Goal: Information Seeking & Learning: Learn about a topic

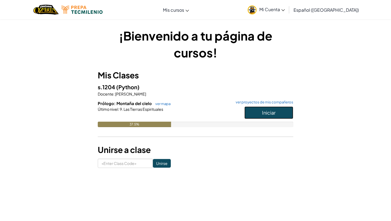
click at [259, 112] on button "Iniciar" at bounding box center [268, 112] width 49 height 12
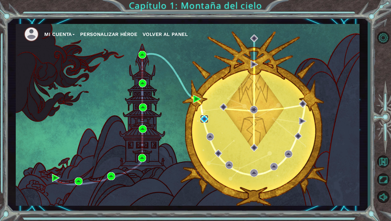
click at [204, 121] on img at bounding box center [204, 119] width 8 height 8
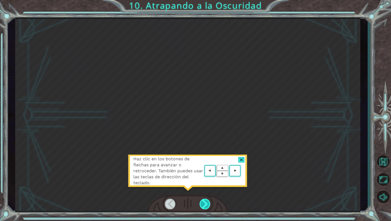
click at [205, 200] on div at bounding box center [205, 203] width 11 height 11
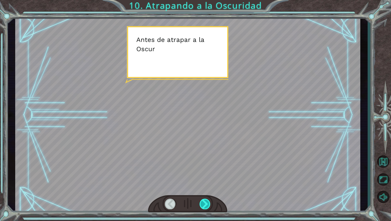
click at [206, 200] on div at bounding box center [205, 203] width 11 height 11
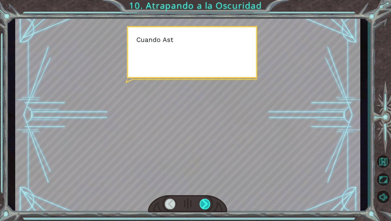
click at [206, 200] on div at bounding box center [205, 203] width 11 height 11
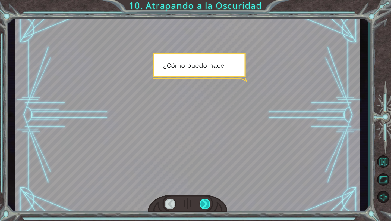
click at [206, 200] on div at bounding box center [205, 203] width 11 height 11
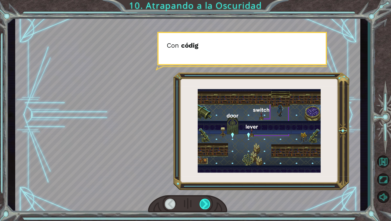
click at [206, 200] on div at bounding box center [205, 203] width 11 height 11
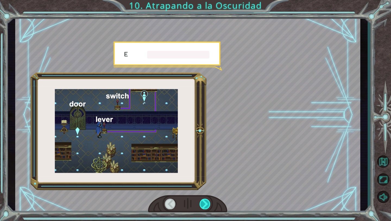
click at [206, 200] on div at bounding box center [205, 203] width 11 height 11
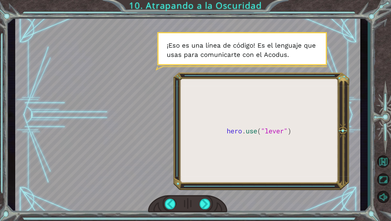
click at [202, 198] on div at bounding box center [187, 203] width 79 height 17
click at [203, 205] on div at bounding box center [205, 203] width 11 height 11
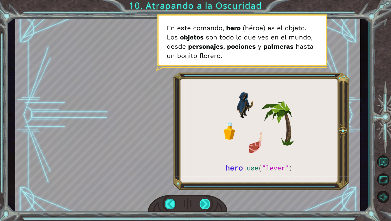
click at [208, 202] on div at bounding box center [205, 203] width 11 height 11
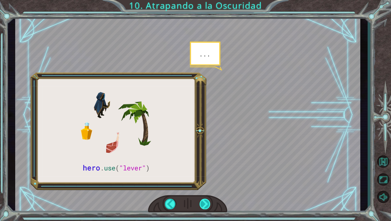
click at [208, 202] on div at bounding box center [205, 203] width 11 height 11
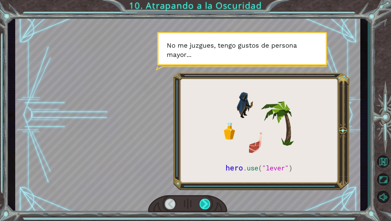
click at [208, 202] on div at bounding box center [205, 203] width 11 height 11
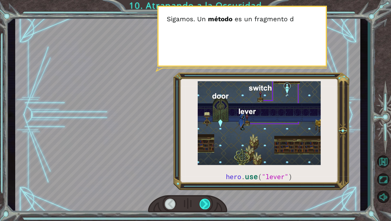
click at [208, 202] on div at bounding box center [205, 203] width 11 height 11
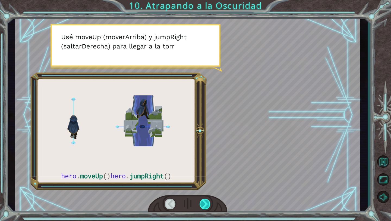
click at [209, 201] on div at bounding box center [205, 203] width 11 height 11
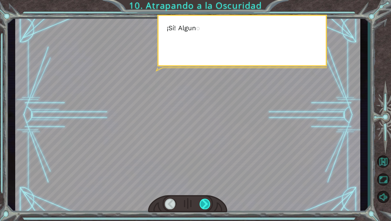
click at [209, 203] on div at bounding box center [205, 203] width 11 height 11
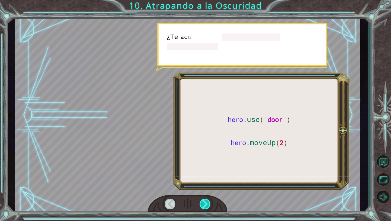
click at [209, 203] on div at bounding box center [205, 203] width 11 height 11
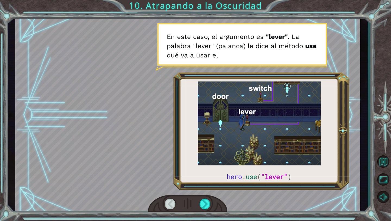
click at [210, 203] on div at bounding box center [205, 203] width 11 height 11
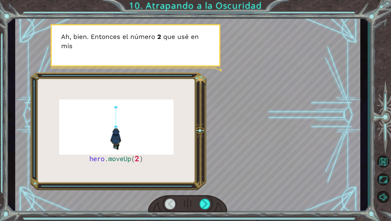
click at [211, 203] on div at bounding box center [187, 203] width 79 height 17
click at [208, 204] on div at bounding box center [205, 203] width 11 height 11
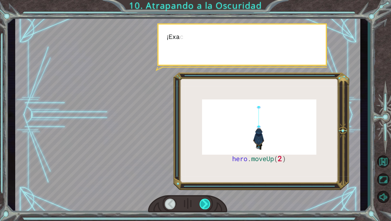
click at [208, 204] on div at bounding box center [205, 203] width 11 height 11
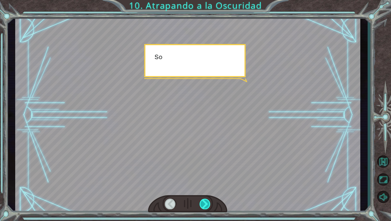
click at [210, 204] on div at bounding box center [205, 203] width 11 height 11
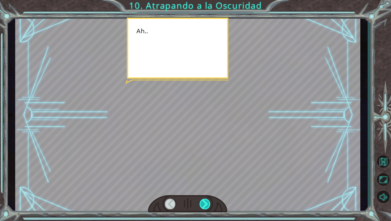
click at [210, 204] on div at bounding box center [205, 203] width 11 height 11
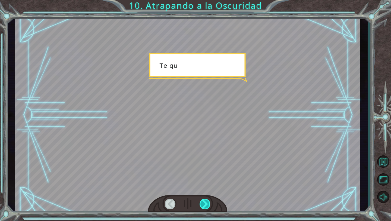
click at [209, 204] on div at bounding box center [205, 203] width 11 height 11
click at [208, 205] on div at bounding box center [205, 203] width 11 height 11
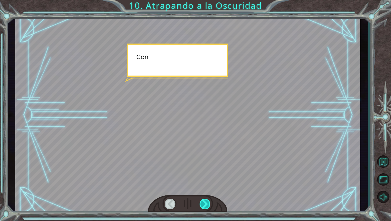
click at [208, 205] on div at bounding box center [205, 203] width 11 height 11
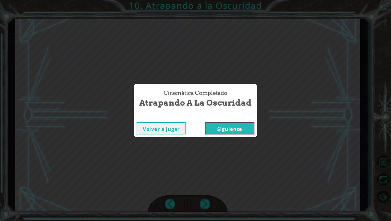
click at [234, 127] on button "Siguiente" at bounding box center [229, 128] width 49 height 12
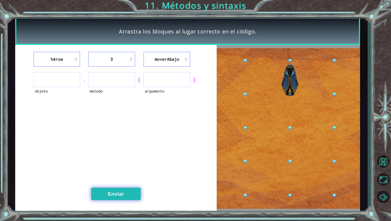
click at [117, 193] on button "Enviar" at bounding box center [115, 193] width 49 height 12
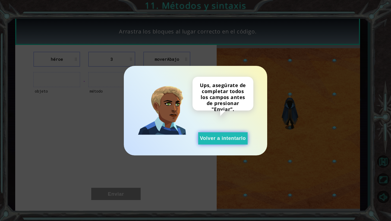
click at [206, 137] on button "Volver a intentarlo" at bounding box center [222, 138] width 49 height 12
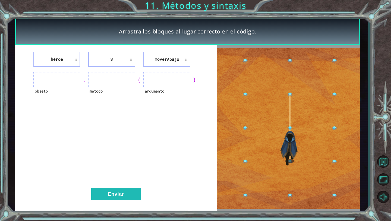
click at [62, 77] on ul at bounding box center [56, 79] width 47 height 15
click at [95, 75] on ul at bounding box center [111, 79] width 47 height 15
click at [63, 57] on li "héroe" at bounding box center [56, 59] width 47 height 15
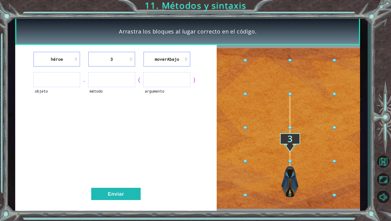
click at [77, 58] on li "héroe" at bounding box center [56, 59] width 47 height 15
click at [77, 86] on ul at bounding box center [56, 79] width 47 height 15
click at [163, 81] on ul at bounding box center [166, 79] width 47 height 15
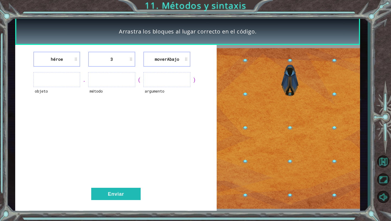
click at [177, 53] on li "moverAbajo" at bounding box center [166, 59] width 47 height 15
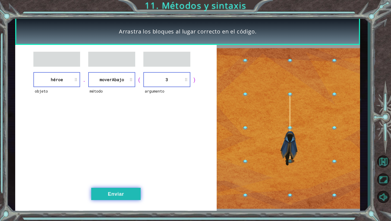
click at [118, 189] on button "Enviar" at bounding box center [115, 193] width 49 height 12
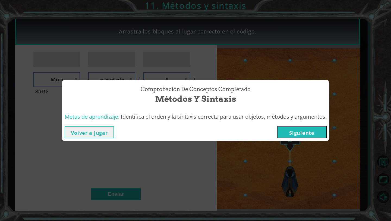
click at [287, 127] on button "Siguiente" at bounding box center [301, 132] width 49 height 12
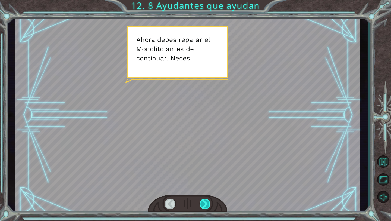
click at [204, 205] on div at bounding box center [205, 203] width 11 height 11
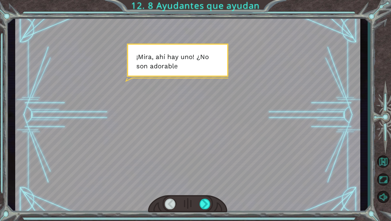
click at [195, 117] on div at bounding box center [187, 115] width 345 height 194
click at [204, 203] on div at bounding box center [205, 203] width 11 height 11
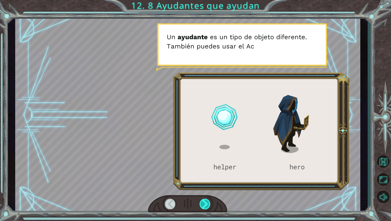
click at [204, 203] on div at bounding box center [205, 203] width 11 height 11
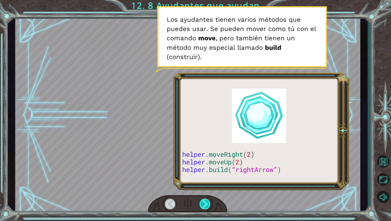
click at [204, 203] on div at bounding box center [205, 203] width 11 height 11
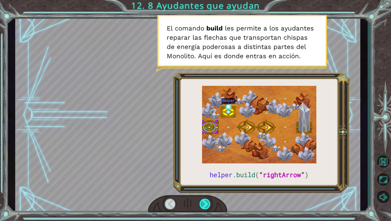
click at [204, 203] on div at bounding box center [205, 203] width 11 height 11
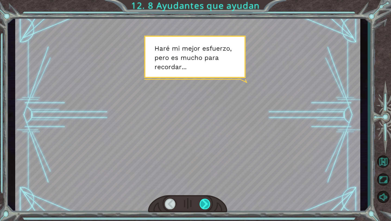
click at [206, 204] on div at bounding box center [205, 203] width 11 height 11
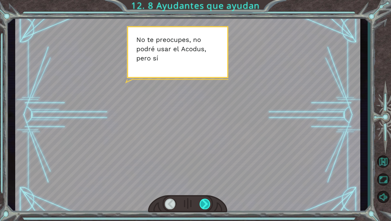
click at [203, 203] on div at bounding box center [205, 203] width 11 height 11
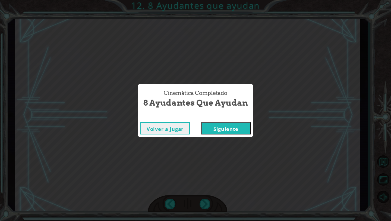
click at [213, 129] on button "Siguiente" at bounding box center [225, 128] width 49 height 12
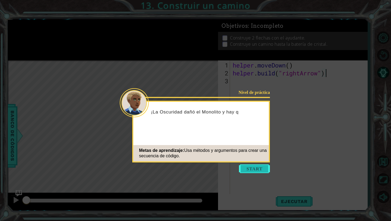
click at [252, 169] on button "Start" at bounding box center [254, 168] width 31 height 9
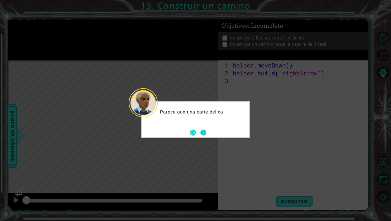
click at [200, 131] on button "Next" at bounding box center [203, 132] width 6 height 6
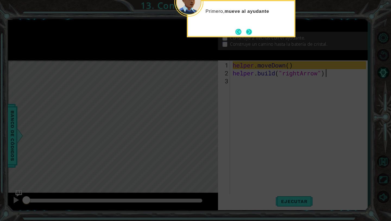
click at [251, 35] on button "Next" at bounding box center [249, 32] width 6 height 6
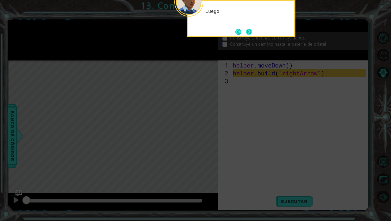
click at [252, 34] on button "Next" at bounding box center [249, 32] width 6 height 6
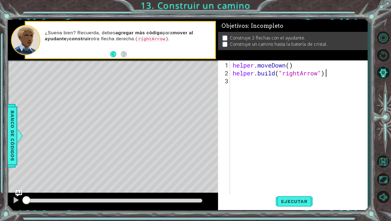
click at [249, 85] on div "helper . moveDown ( ) helper . build ( "rightArrow" )" at bounding box center [300, 136] width 137 height 150
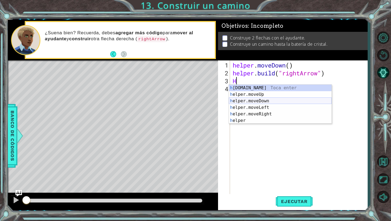
click at [264, 101] on div "h [DOMAIN_NAME] Toca enter h elper.moveUp Toca enter h elper.moveDown Toca ente…" at bounding box center [280, 110] width 103 height 52
click at [272, 79] on div "helper . moveDown ( ) helper . build ( "rightArrow" ) hel )" at bounding box center [300, 136] width 137 height 150
type textarea "h"
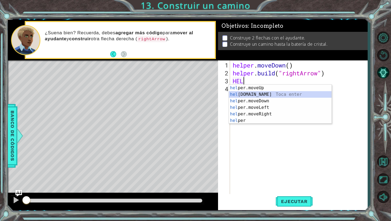
click at [263, 95] on div "hel per.moveUp Toca enter hel [DOMAIN_NAME] Toca enter hel per.moveDown Toca en…" at bounding box center [280, 110] width 103 height 52
type textarea "[DOMAIN_NAME]("rightArrow")"
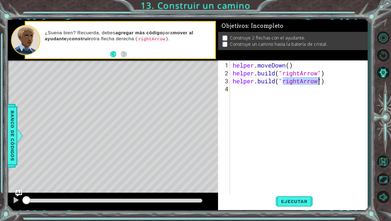
click at [261, 93] on div "helper . moveDown ( ) helper . build ( "rightArrow" ) helper . build ( "rightAr…" at bounding box center [300, 136] width 137 height 150
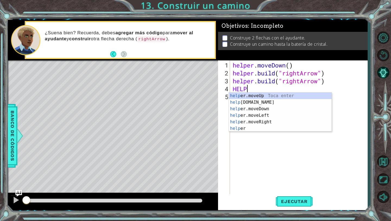
scroll to position [0, 1]
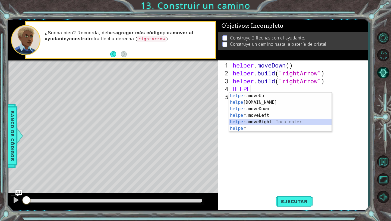
click at [269, 120] on div "helpe [PERSON_NAME]moveUp Toca enter helpe [DOMAIN_NAME] Toca enter helpe r.mov…" at bounding box center [280, 118] width 103 height 52
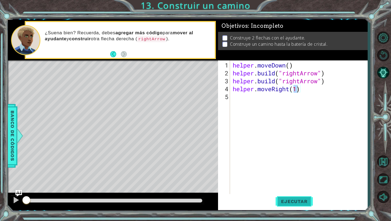
click at [301, 200] on span "Ejecutar" at bounding box center [294, 200] width 37 height 5
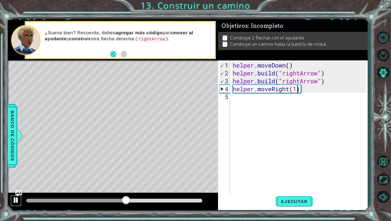
click at [17, 197] on div at bounding box center [15, 199] width 7 height 7
click at [329, 73] on div "helper . moveDown ( ) helper . build ( "rightArrow" ) helper . build ( "rightAr…" at bounding box center [300, 136] width 137 height 150
type textarea "[DOMAIN_NAME]("rightArrow")"
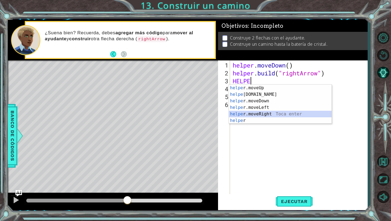
click at [301, 112] on div "helpe [PERSON_NAME]moveUp Toca enter helpe [DOMAIN_NAME] Toca enter helpe r.mov…" at bounding box center [280, 110] width 103 height 52
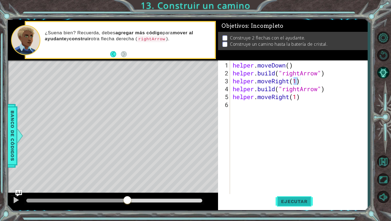
click at [291, 200] on span "Ejecutar" at bounding box center [294, 200] width 37 height 5
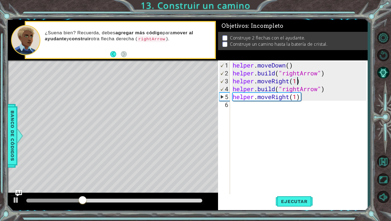
click at [331, 91] on div "helper . moveDown ( ) helper . build ( "rightArrow" ) helper . moveRight ( 1 ) …" at bounding box center [300, 136] width 137 height 150
type textarea "[DOMAIN_NAME]("rightArrow")"
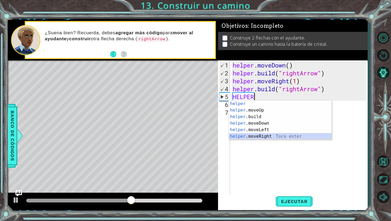
click at [293, 135] on div "helper Toca enter helper .moveUp Toca enter helper .build Toca enter helper .mo…" at bounding box center [280, 126] width 103 height 52
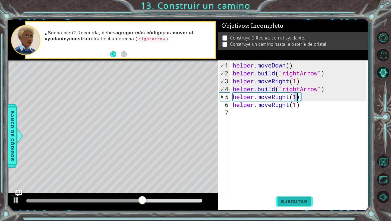
type textarea "helper.moveRight(1)"
click at [298, 203] on span "Ejecutar" at bounding box center [294, 200] width 37 height 5
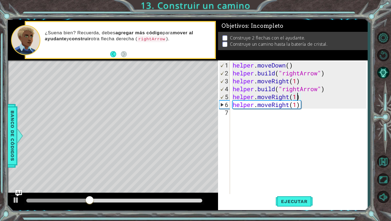
click at [310, 97] on div "helper . moveDown ( ) helper . build ( "rightArrow" ) helper . moveRight ( 1 ) …" at bounding box center [300, 136] width 137 height 150
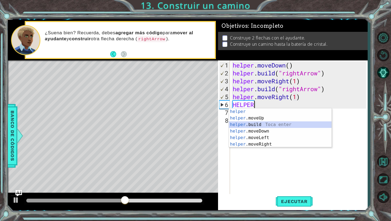
click at [282, 125] on div "helper Toca enter helper .moveUp Toca enter helper .build Toca enter helper .mo…" at bounding box center [280, 134] width 103 height 52
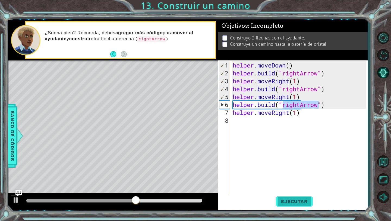
click at [297, 199] on span "Ejecutar" at bounding box center [294, 200] width 37 height 5
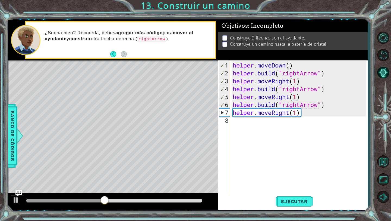
click at [306, 95] on div "helper . moveDown ( ) helper . build ( "rightArrow" ) helper . moveRight ( 1 ) …" at bounding box center [300, 136] width 137 height 150
click at [311, 111] on div "helper . moveDown ( ) helper . build ( "rightArrow" ) helper . moveRight ( 1 ) …" at bounding box center [300, 136] width 137 height 150
click at [298, 206] on button "Ejecutar" at bounding box center [294, 201] width 37 height 15
click at [316, 111] on div "helper . moveDown ( ) helper . build ( "rightArrow" ) helper . moveRight ( 1 ) …" at bounding box center [300, 136] width 137 height 150
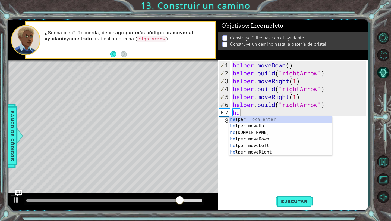
scroll to position [0, 0]
type textarea "h"
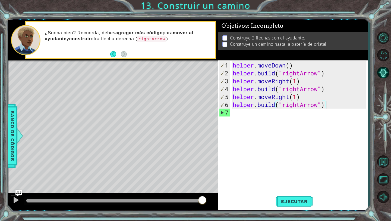
click at [299, 80] on div "helper . moveDown ( ) helper . build ( "rightArrow" ) helper . moveRight ( 1 ) …" at bounding box center [300, 136] width 137 height 150
type textarea "helper.moveRight(1)"
click at [305, 81] on div "helper . moveDown ( ) helper . build ( "rightArrow" ) helper . moveRight ( 1 ) …" at bounding box center [300, 136] width 137 height 150
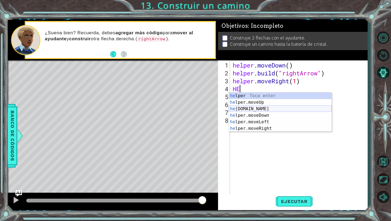
click at [282, 106] on div "he lper Toca enter he lper.moveUp Toca enter he [DOMAIN_NAME] Toca enter he lpe…" at bounding box center [280, 118] width 103 height 52
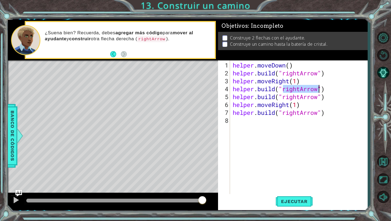
click at [300, 92] on div "helper . moveDown ( ) helper . build ( "rightArrow" ) helper . moveRight ( 1 ) …" at bounding box center [300, 136] width 137 height 150
click at [300, 88] on div "helper . moveDown ( ) helper . build ( "rightArrow" ) helper . moveRight ( 1 ) …" at bounding box center [300, 136] width 137 height 150
type textarea "[DOMAIN_NAME]("downArrow")"
click at [298, 205] on button "Ejecutar" at bounding box center [294, 201] width 37 height 15
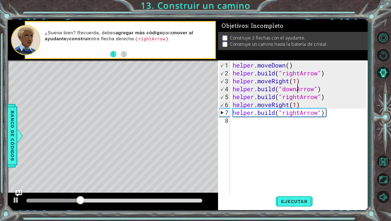
click at [328, 90] on div "helper . moveDown ( ) helper . build ( "rightArrow" ) helper . moveRight ( 1 ) …" at bounding box center [300, 136] width 137 height 150
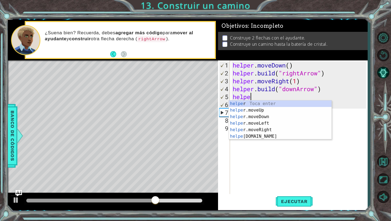
scroll to position [0, 1]
click at [308, 109] on div "helpe r Toca enter helpe r.moveUp Toca enter helpe r.moveDown Toca enter helpe …" at bounding box center [280, 126] width 103 height 52
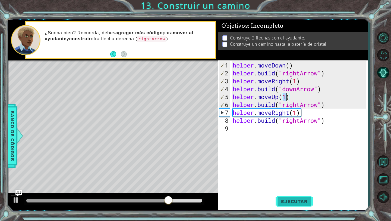
click at [301, 199] on span "Ejecutar" at bounding box center [294, 200] width 37 height 5
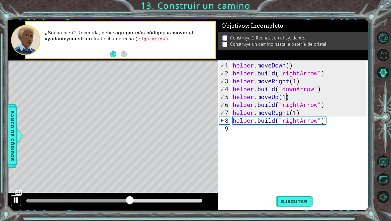
click at [15, 202] on div at bounding box center [15, 199] width 7 height 7
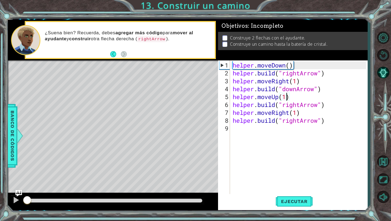
drag, startPoint x: 139, startPoint y: 201, endPoint x: 23, endPoint y: 204, distance: 116.0
click at [23, 204] on div at bounding box center [27, 200] width 10 height 10
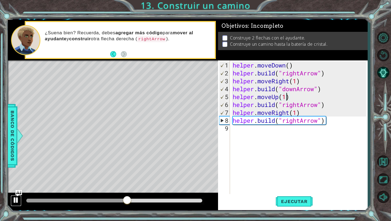
click at [14, 201] on div at bounding box center [15, 199] width 7 height 7
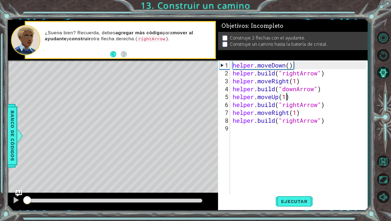
drag, startPoint x: 137, startPoint y: 199, endPoint x: 0, endPoint y: 198, distance: 136.9
click at [0, 198] on div "1 ההההההההההההההההההההההההההההההההההההההההההההההההההההההההההההההההההההההההההההה…" at bounding box center [195, 110] width 391 height 221
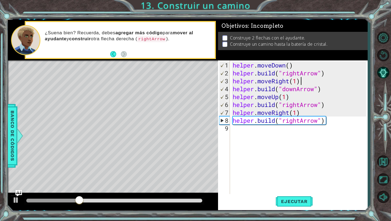
click at [308, 79] on div "helper . moveDown ( ) helper . build ( "rightArrow" ) helper . moveRight ( 1 ) …" at bounding box center [300, 136] width 137 height 150
type textarea "helper.moveRight(1)"
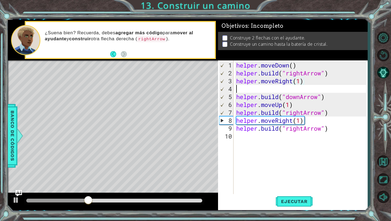
scroll to position [0, 0]
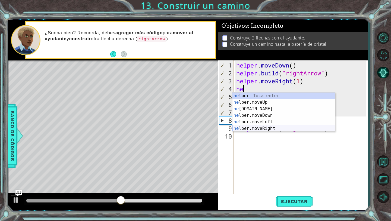
click at [281, 126] on div "he lper Toca enter he lper.moveUp Toca enter he [DOMAIN_NAME] Toca enter he lpe…" at bounding box center [283, 118] width 103 height 52
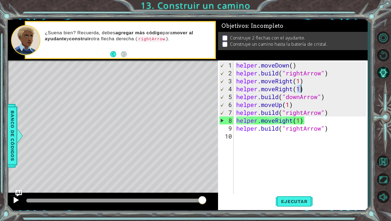
type textarea "helper.moveRight(1)"
click at [14, 198] on div at bounding box center [15, 199] width 7 height 7
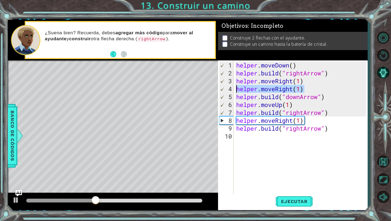
drag, startPoint x: 308, startPoint y: 88, endPoint x: 235, endPoint y: 87, distance: 72.3
click at [235, 87] on div "helper . moveDown ( ) helper . build ( "rightArrow" ) helper . moveRight ( 1 ) …" at bounding box center [302, 136] width 134 height 150
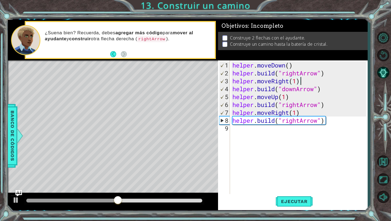
click at [297, 81] on div "helper . moveDown ( ) helper . build ( "rightArrow" ) helper . moveRight ( 1 ) …" at bounding box center [299, 136] width 137 height 150
click at [16, 197] on div at bounding box center [15, 199] width 7 height 7
click at [15, 199] on div at bounding box center [15, 199] width 7 height 7
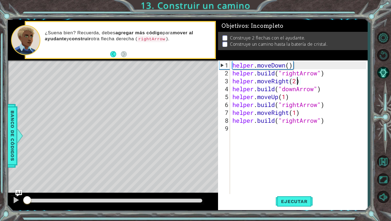
drag, startPoint x: 153, startPoint y: 202, endPoint x: 0, endPoint y: 202, distance: 152.9
click at [0, 202] on div "1 ההההההההההההההההההההההההההההההההההההההההההההההההההההההההההההההההההההההההההההה…" at bounding box center [195, 110] width 391 height 221
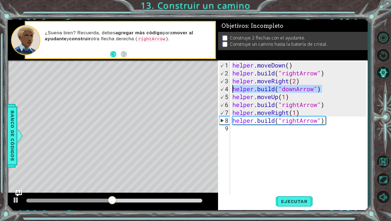
drag, startPoint x: 323, startPoint y: 88, endPoint x: 233, endPoint y: 90, distance: 90.7
click at [233, 90] on div "helper . moveDown ( ) helper . build ( "rightArrow" ) helper . moveRight ( 2 ) …" at bounding box center [299, 136] width 137 height 150
type textarea "[DOMAIN_NAME]("downArrow")"
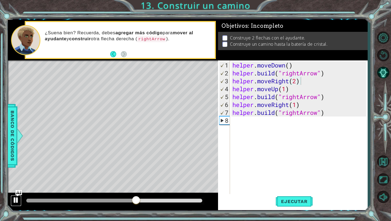
click at [13, 200] on div at bounding box center [15, 199] width 7 height 7
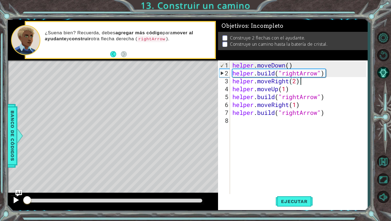
drag, startPoint x: 129, startPoint y: 200, endPoint x: 16, endPoint y: 199, distance: 113.0
click at [16, 199] on div at bounding box center [113, 200] width 210 height 17
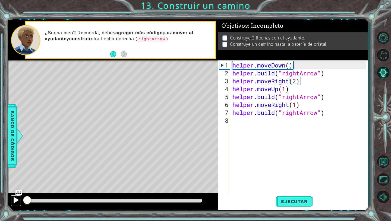
click at [14, 199] on div at bounding box center [15, 199] width 7 height 7
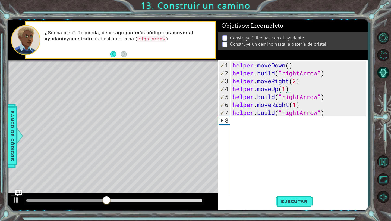
click at [291, 91] on div "helper . moveDown ( ) helper . build ( "rightArrow" ) helper . moveRight ( 2 ) …" at bounding box center [299, 136] width 137 height 150
type textarea "helper.moveUp(1)"
drag, startPoint x: 293, startPoint y: 90, endPoint x: 229, endPoint y: 90, distance: 64.6
click at [229, 90] on div "helper.moveUp(1) 1 2 3 4 5 6 7 8 helper . moveDown ( ) helper . build ( "rightA…" at bounding box center [292, 127] width 148 height 134
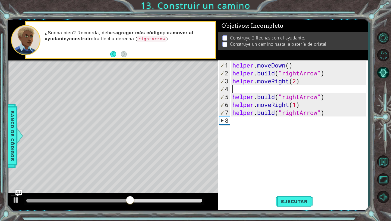
type textarea "helper.moveRight(2)"
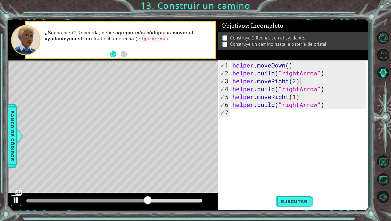
click at [15, 201] on div at bounding box center [15, 199] width 7 height 7
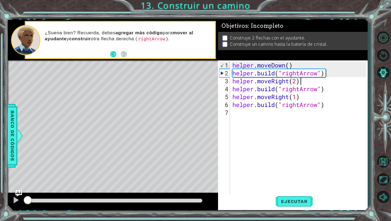
drag, startPoint x: 161, startPoint y: 199, endPoint x: 8, endPoint y: 190, distance: 153.2
click at [9, 192] on div "methods helper moveUp() moveDown() moveLeft() moveRight() build(item) tools for…" at bounding box center [188, 115] width 360 height 190
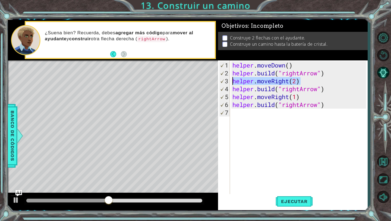
drag, startPoint x: 303, startPoint y: 80, endPoint x: 229, endPoint y: 83, distance: 74.8
click at [229, 83] on div "helper.moveRight(2) 1 2 3 4 5 6 7 helper . moveDown ( ) helper . build ( "right…" at bounding box center [292, 127] width 148 height 134
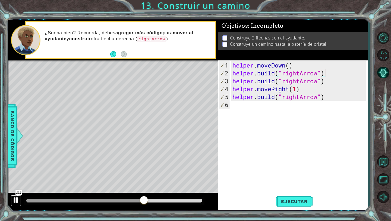
click at [15, 199] on div at bounding box center [15, 199] width 7 height 7
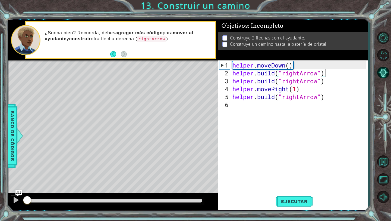
drag, startPoint x: 156, startPoint y: 201, endPoint x: 0, endPoint y: 206, distance: 156.5
click at [0, 206] on div "1 ההההההההההההההההההההההההההההההההההההההההההההההההההההההההההההההההההההההההההההה…" at bounding box center [195, 110] width 391 height 221
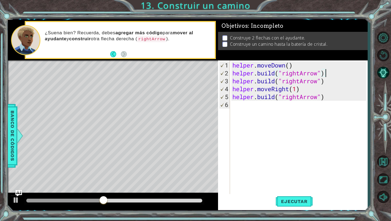
click at [297, 89] on div "helper . moveDown ( ) helper . build ( "rightArrow" ) helper . build ( "rightAr…" at bounding box center [299, 136] width 137 height 150
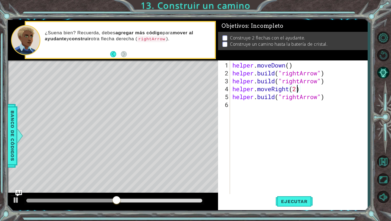
scroll to position [0, 3]
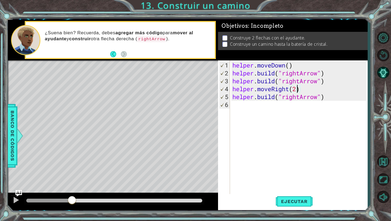
drag, startPoint x: 133, startPoint y: 201, endPoint x: 0, endPoint y: 213, distance: 133.1
click at [0, 213] on div "1 ההההההההההההההההההההההההההההההההההההההההההההההההההההההההההההההההההההההההההההה…" at bounding box center [195, 110] width 391 height 221
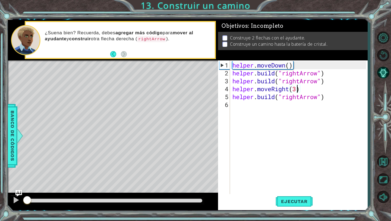
drag, startPoint x: 116, startPoint y: 202, endPoint x: 22, endPoint y: 200, distance: 93.7
click at [22, 200] on div at bounding box center [27, 200] width 10 height 10
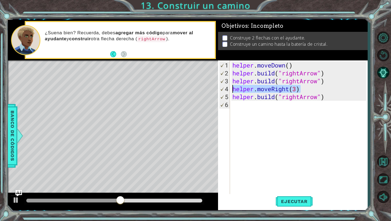
drag, startPoint x: 305, startPoint y: 86, endPoint x: 230, endPoint y: 89, distance: 75.3
click at [230, 89] on div "helper.moveRight(3) 1 2 3 4 5 6 helper . moveDown ( ) helper . build ( "rightAr…" at bounding box center [292, 127] width 148 height 134
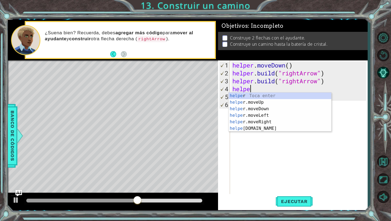
scroll to position [0, 1]
click at [262, 126] on div "helper Toca enter helper .moveUp Toca enter helper .moveDown Toca enter helper …" at bounding box center [280, 118] width 103 height 52
type textarea "[DOMAIN_NAME]("rightArrow")"
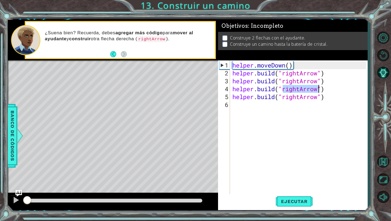
drag, startPoint x: 173, startPoint y: 199, endPoint x: 1, endPoint y: 198, distance: 172.2
click at [1, 198] on div "1 ההההההההההההההההההההההההההההההההההההההההההההההההההההההההההההההההההההההההההההה…" at bounding box center [195, 110] width 391 height 221
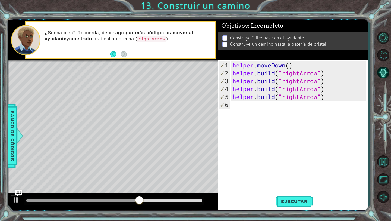
click at [329, 96] on div "helper . moveDown ( ) helper . build ( "rightArrow" ) helper . build ( "rightAr…" at bounding box center [299, 136] width 137 height 150
click at [327, 89] on div "helper . moveDown ( ) helper . build ( "rightArrow" ) helper . build ( "rightAr…" at bounding box center [299, 136] width 137 height 150
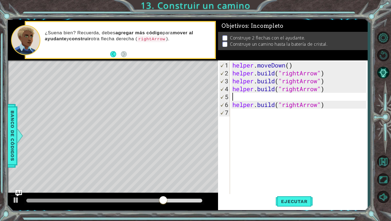
scroll to position [0, 0]
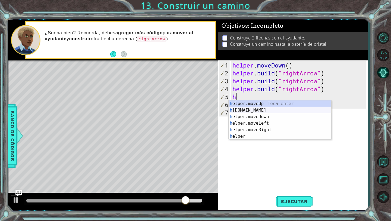
click at [271, 111] on div "h elper.moveUp Toca enter h [DOMAIN_NAME] Toca enter h elper.moveDown Toca ente…" at bounding box center [280, 126] width 103 height 52
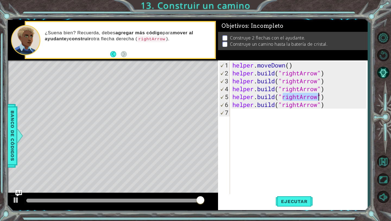
click at [298, 96] on div "helper . moveDown ( ) helper . build ( "rightArrow" ) helper . build ( "rightAr…" at bounding box center [299, 136] width 137 height 150
click at [300, 96] on div "helper . moveDown ( ) helper . build ( "rightArrow" ) helper . build ( "rightAr…" at bounding box center [299, 136] width 137 height 150
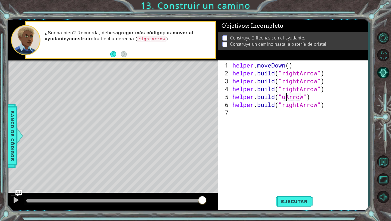
scroll to position [0, 2]
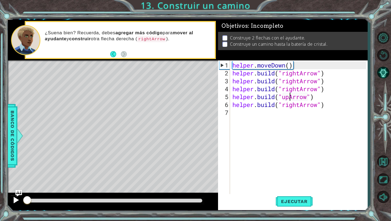
drag, startPoint x: 37, startPoint y: 199, endPoint x: 20, endPoint y: 198, distance: 16.4
click at [21, 198] on div at bounding box center [113, 200] width 210 height 17
click at [12, 202] on div at bounding box center [15, 199] width 7 height 7
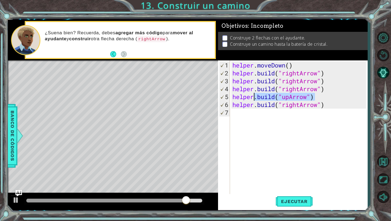
drag, startPoint x: 316, startPoint y: 94, endPoint x: 257, endPoint y: 89, distance: 59.1
click at [256, 95] on div "helper . moveDown ( ) helper . build ( "rightArrow" ) helper . build ( "rightAr…" at bounding box center [299, 136] width 137 height 150
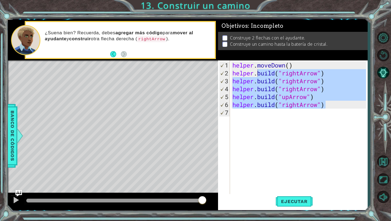
drag, startPoint x: 335, startPoint y: 105, endPoint x: 257, endPoint y: 75, distance: 83.8
click at [257, 75] on div "helper . moveDown ( ) helper . build ( "rightArrow" ) helper . build ( "rightAr…" at bounding box center [299, 136] width 137 height 150
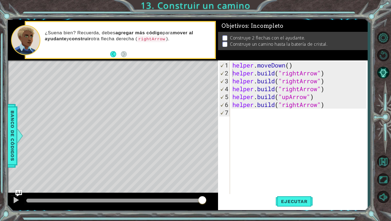
click at [234, 74] on div "helper . moveDown ( ) helper . build ( "rightArrow" ) helper . build ( "rightAr…" at bounding box center [299, 136] width 137 height 150
drag, startPoint x: 326, startPoint y: 74, endPoint x: 237, endPoint y: 71, distance: 88.6
click at [237, 71] on div "helper . moveDown ( ) helper . build ( "rightArrow" ) helper . build ( "rightAr…" at bounding box center [299, 136] width 137 height 150
click at [294, 65] on div "helper . moveDown ( ) helper . build ( "rightArrow" ) helper . build ( "rightAr…" at bounding box center [299, 136] width 137 height 150
click at [234, 79] on div "helper . moveDown ( ) helper . build ( "rightArrow" ) helper . build ( "rightAr…" at bounding box center [299, 136] width 137 height 150
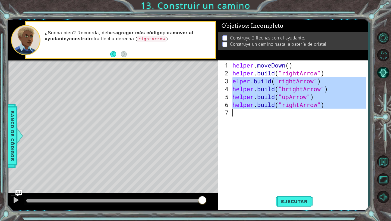
drag, startPoint x: 232, startPoint y: 79, endPoint x: 332, endPoint y: 114, distance: 104.9
click at [332, 114] on div "helper . moveDown ( ) helper . build ( "rightArrow" ) elper . build ( "rightArr…" at bounding box center [299, 136] width 137 height 150
type textarea "[DOMAIN_NAME]("rightArrow")"
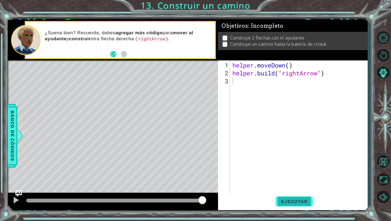
click at [286, 200] on span "Ejecutar" at bounding box center [294, 200] width 37 height 5
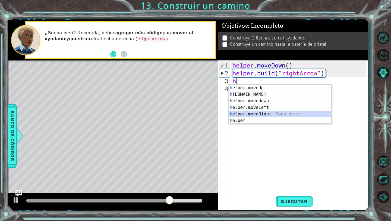
click at [293, 113] on div "h elper.moveUp Toca enter h [DOMAIN_NAME] Toca enter h elper.moveDown Toca ente…" at bounding box center [280, 110] width 103 height 52
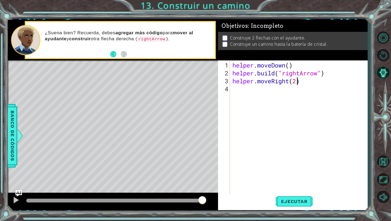
scroll to position [0, 3]
type textarea "helper.moveRight(3)"
click at [295, 94] on div "helper . moveDown ( ) helper . build ( "rightArrow" ) helper . moveRight ( 3 )" at bounding box center [299, 136] width 137 height 150
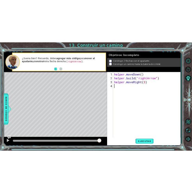
scroll to position [0, 0]
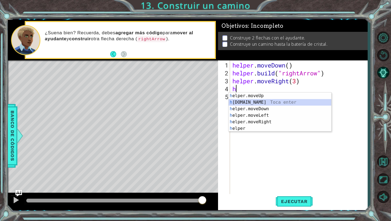
click at [291, 101] on div "h elper.moveUp Toca enter h [DOMAIN_NAME] Toca enter h elper.moveDown Toca ente…" at bounding box center [280, 118] width 103 height 52
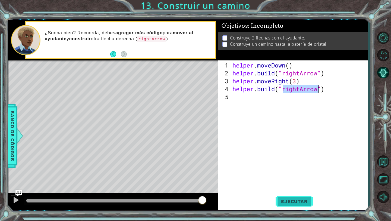
type textarea "[DOMAIN_NAME]("rightArrow")"
click at [291, 206] on button "Ejecutar" at bounding box center [294, 201] width 37 height 15
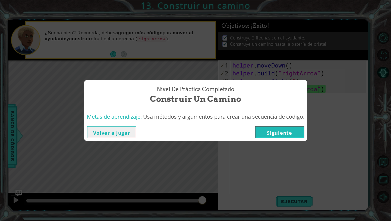
click at [271, 131] on button "Siguiente" at bounding box center [279, 132] width 49 height 12
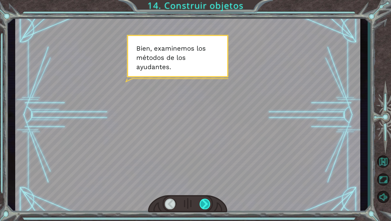
click at [201, 202] on div at bounding box center [205, 203] width 11 height 11
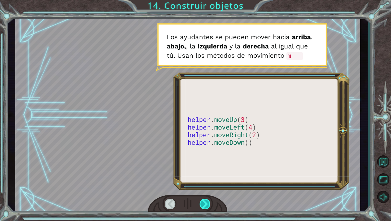
click at [201, 202] on div at bounding box center [205, 203] width 11 height 11
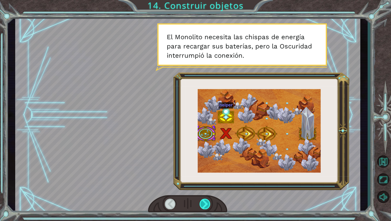
click at [202, 202] on div at bounding box center [205, 203] width 11 height 11
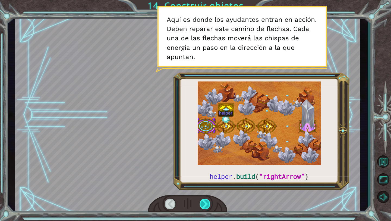
click at [201, 202] on div at bounding box center [205, 203] width 11 height 11
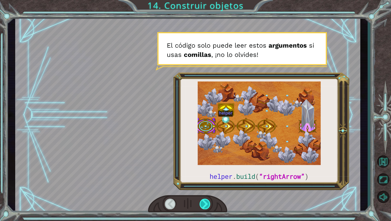
click at [201, 202] on div at bounding box center [205, 203] width 11 height 11
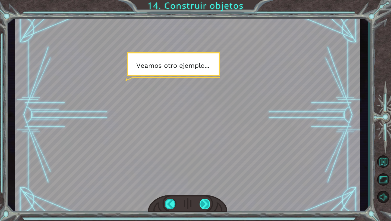
click at [201, 202] on div at bounding box center [205, 203] width 11 height 11
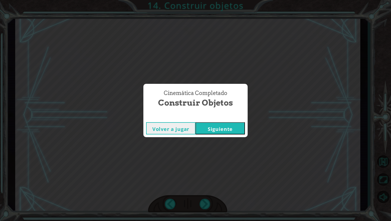
click at [219, 126] on button "Siguiente" at bounding box center [220, 128] width 49 height 12
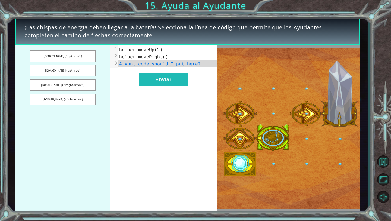
click at [199, 62] on pre "# What code should I put here?" at bounding box center [167, 63] width 98 height 7
drag, startPoint x: 83, startPoint y: 81, endPoint x: 139, endPoint y: 59, distance: 60.3
click at [140, 59] on div "[DOMAIN_NAME](“upArrow”) [DOMAIN_NAME](upArrow) [DOMAIN_NAME](“rightArrow”) [DO…" at bounding box center [116, 128] width 202 height 167
drag, startPoint x: 83, startPoint y: 84, endPoint x: 115, endPoint y: 78, distance: 32.3
click at [115, 78] on div "[DOMAIN_NAME](“upArrow”) [DOMAIN_NAME](upArrow) [DOMAIN_NAME](“rightArrow”) [DO…" at bounding box center [116, 128] width 202 height 167
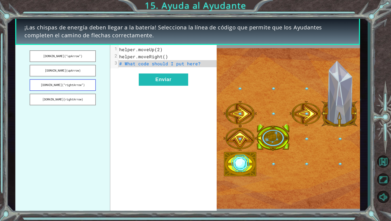
click at [78, 84] on button "[DOMAIN_NAME](“rightArrow”)" at bounding box center [63, 85] width 66 height 12
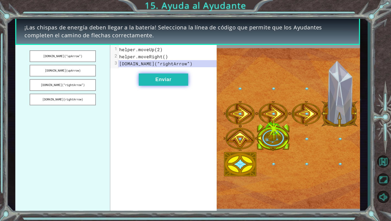
click at [159, 79] on button "Enviar" at bounding box center [163, 79] width 49 height 12
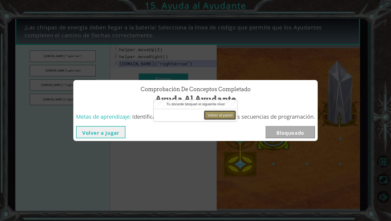
click at [231, 118] on button "Volver al panel" at bounding box center [220, 114] width 32 height 9
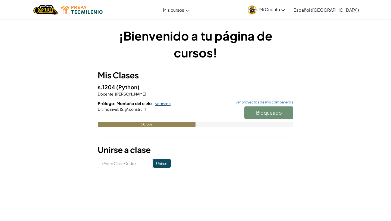
click at [158, 102] on link "ver mapa" at bounding box center [162, 103] width 18 height 4
